Goal: Navigation & Orientation: Find specific page/section

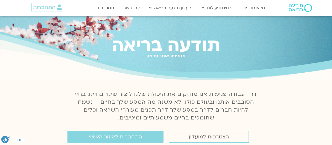
click at [43, 7] on span "התחברות" at bounding box center [44, 7] width 22 height 6
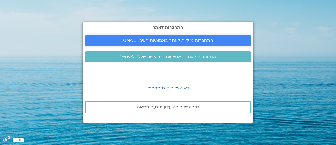
click at [154, 41] on span "התחברות מיידית לאתר באמצעות חשבון GMAIL" at bounding box center [168, 40] width 90 height 5
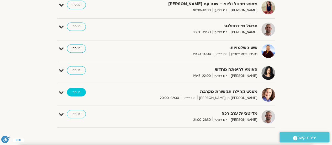
click at [77, 88] on link "כניסה" at bounding box center [76, 92] width 19 height 8
